Goal: Check status: Check status

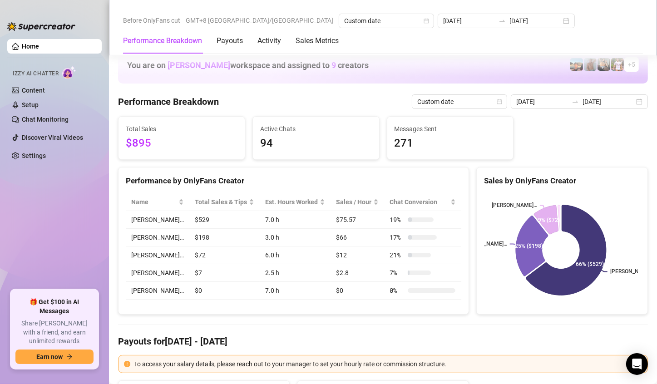
scroll to position [1227, 0]
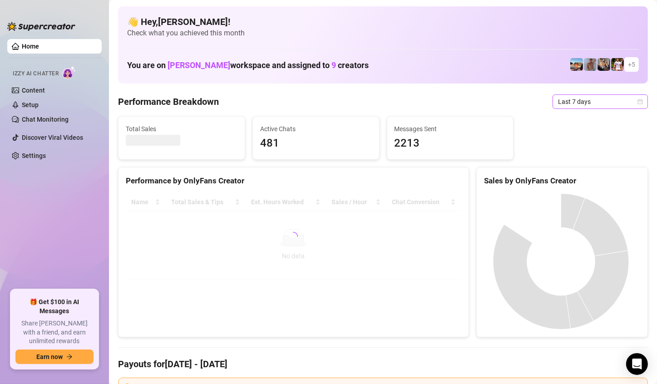
click at [613, 104] on span "Last 7 days" at bounding box center [600, 102] width 84 height 14
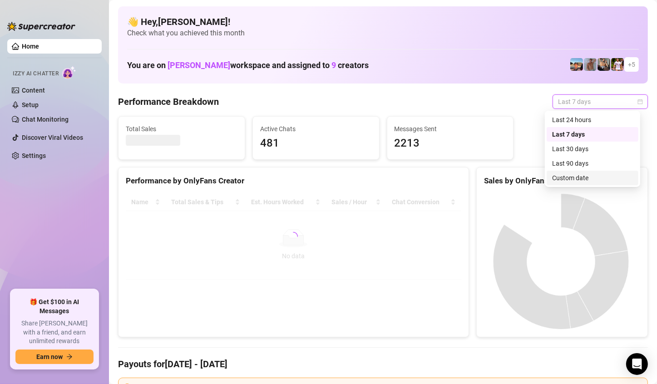
click at [571, 179] on div "Custom date" at bounding box center [592, 178] width 81 height 10
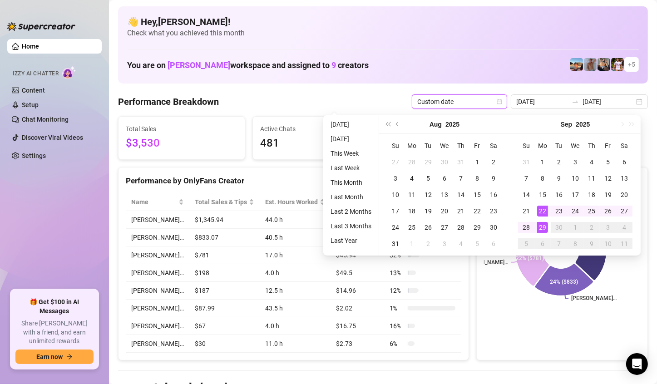
type input "[DATE]"
click at [539, 230] on div "29" at bounding box center [542, 227] width 11 height 11
click at [539, 230] on icon at bounding box center [541, 223] width 21 height 26
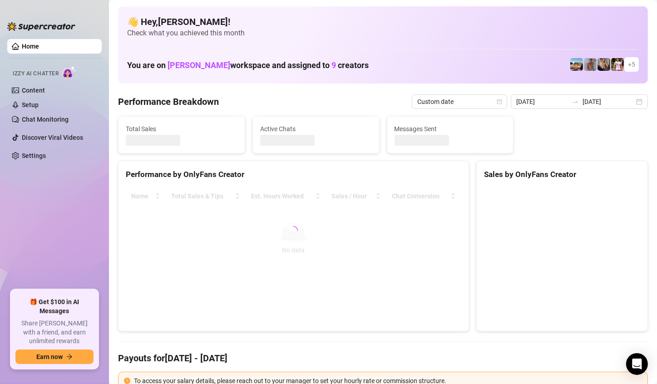
type input "[DATE]"
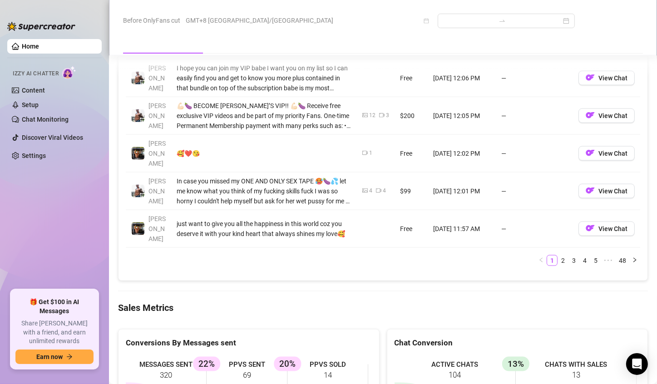
scroll to position [1136, 0]
